Goal: Information Seeking & Learning: Learn about a topic

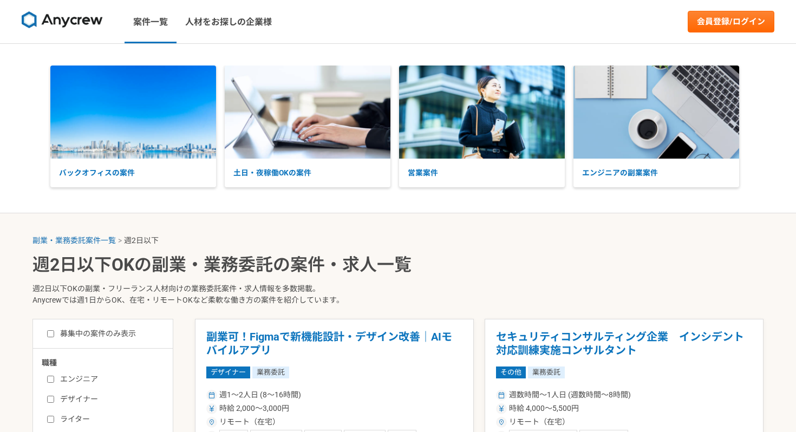
select select "2"
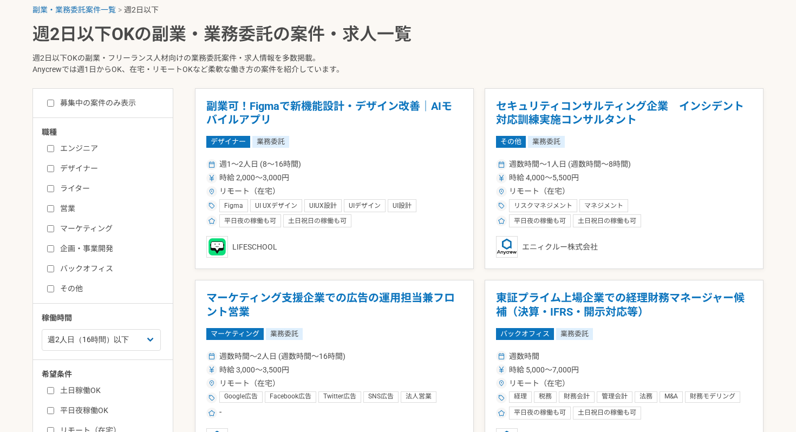
scroll to position [227, 0]
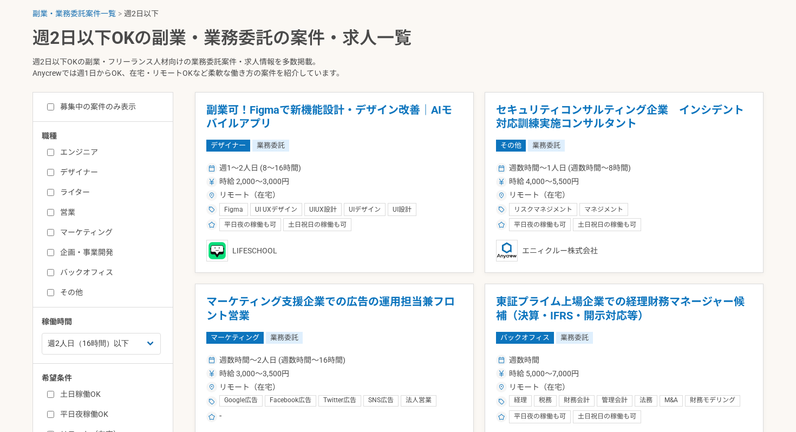
click at [70, 272] on label "バックオフィス" at bounding box center [109, 272] width 124 height 11
click at [54, 272] on input "バックオフィス" at bounding box center [50, 272] width 7 height 7
checkbox input "true"
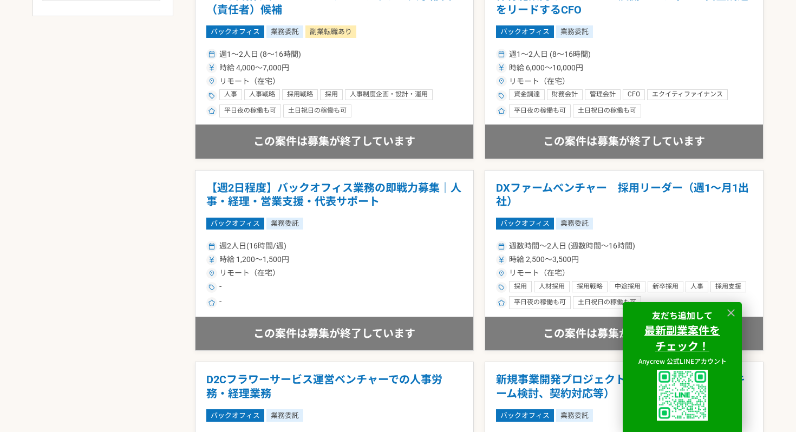
scroll to position [828, 0]
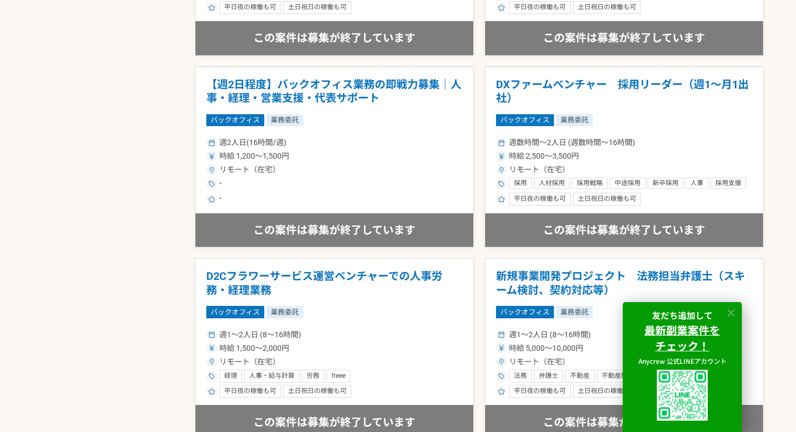
click at [733, 313] on icon at bounding box center [731, 313] width 12 height 12
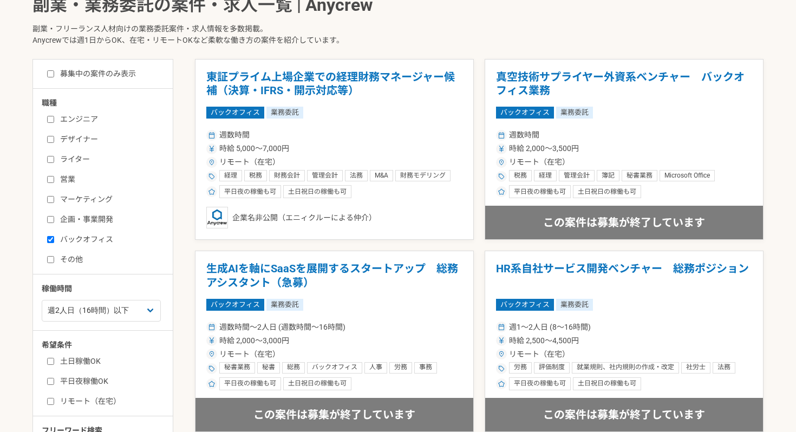
scroll to position [295, 0]
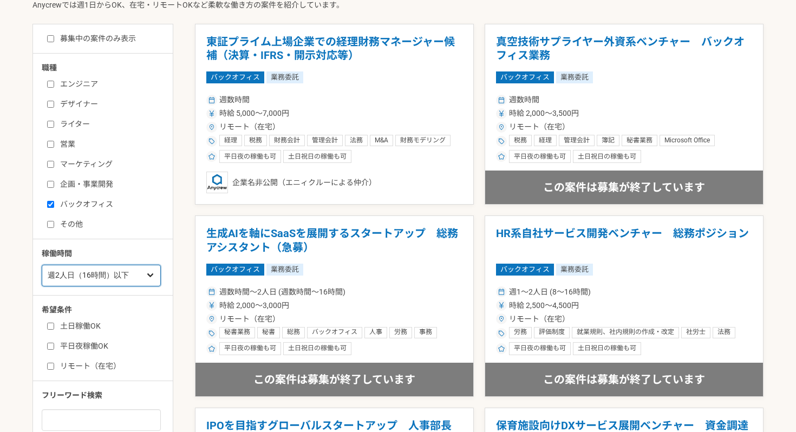
click at [128, 274] on select "週1人日（8時間）以下 週2人日（16時間）以下 週3人日（24時間）以下 週4人日（32時間）以下 週5人日（40時間）以下" at bounding box center [101, 276] width 119 height 22
click at [42, 265] on select "週1人日（8時間）以下 週2人日（16時間）以下 週3人日（24時間）以下 週4人日（32時間）以下 週5人日（40時間）以下" at bounding box center [101, 276] width 119 height 22
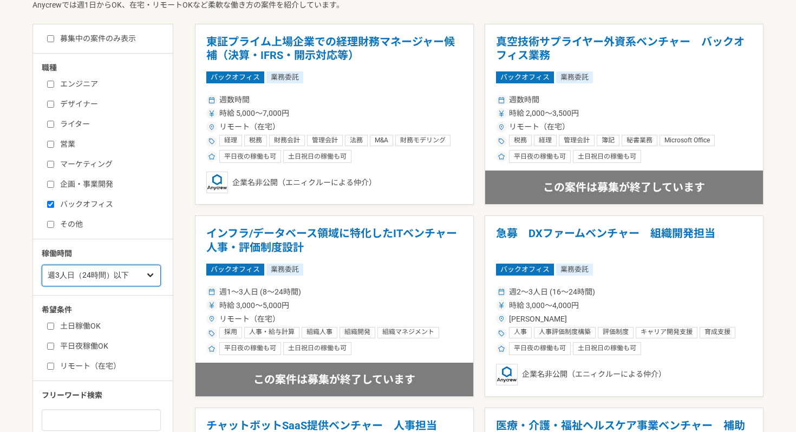
click at [135, 272] on select "週1人日（8時間）以下 週2人日（16時間）以下 週3人日（24時間）以下 週4人日（32時間）以下 週5人日（40時間）以下" at bounding box center [101, 276] width 119 height 22
select select "4"
click at [42, 265] on select "週1人日（8時間）以下 週2人日（16時間）以下 週3人日（24時間）以下 週4人日（32時間）以下 週5人日（40時間）以下" at bounding box center [101, 276] width 119 height 22
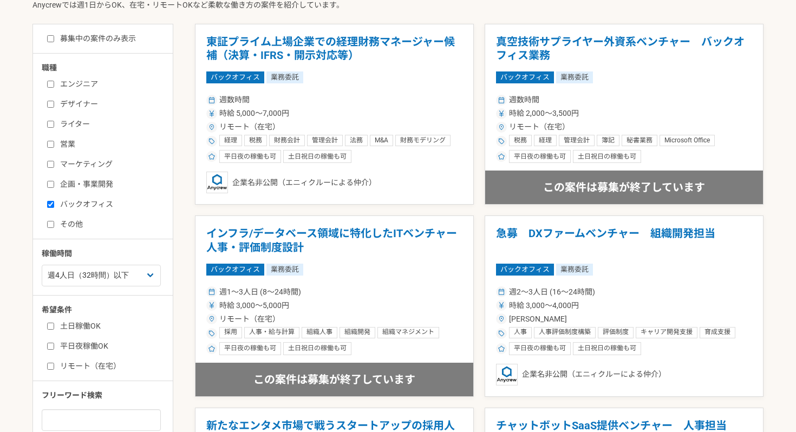
click at [73, 224] on label "その他" at bounding box center [109, 224] width 124 height 11
click at [54, 224] on input "その他" at bounding box center [50, 224] width 7 height 7
checkbox input "true"
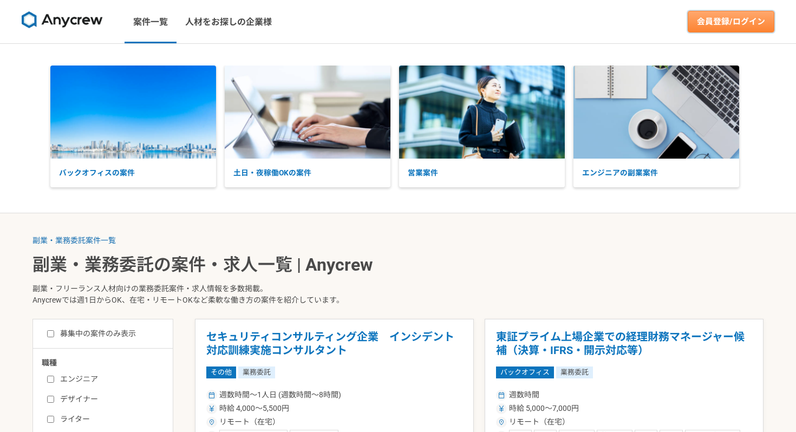
click at [717, 18] on link "会員登録/ログイン" at bounding box center [730, 22] width 87 height 22
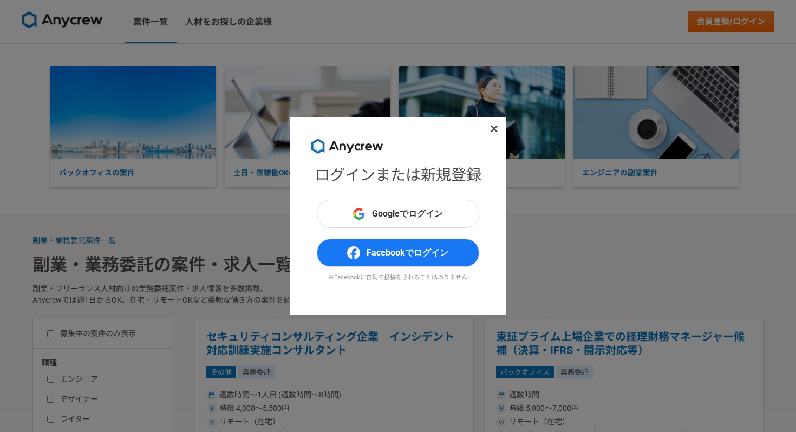
click at [413, 176] on h1 "ログインまたは新規登録" at bounding box center [397, 175] width 167 height 23
click at [495, 128] on icon at bounding box center [493, 129] width 7 height 7
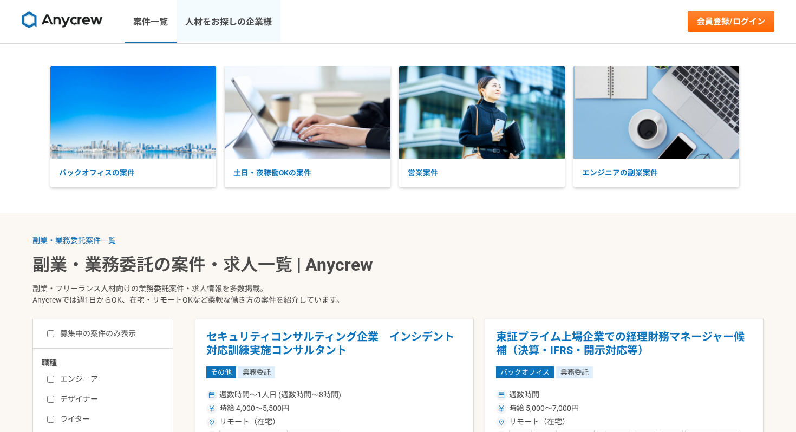
click at [207, 22] on link "人材をお探しの企業様" at bounding box center [228, 21] width 104 height 43
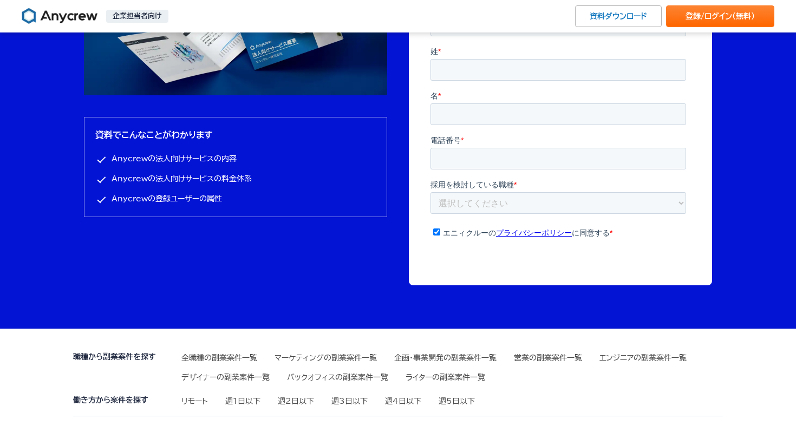
scroll to position [3684, 0]
